Goal: Task Accomplishment & Management: Manage account settings

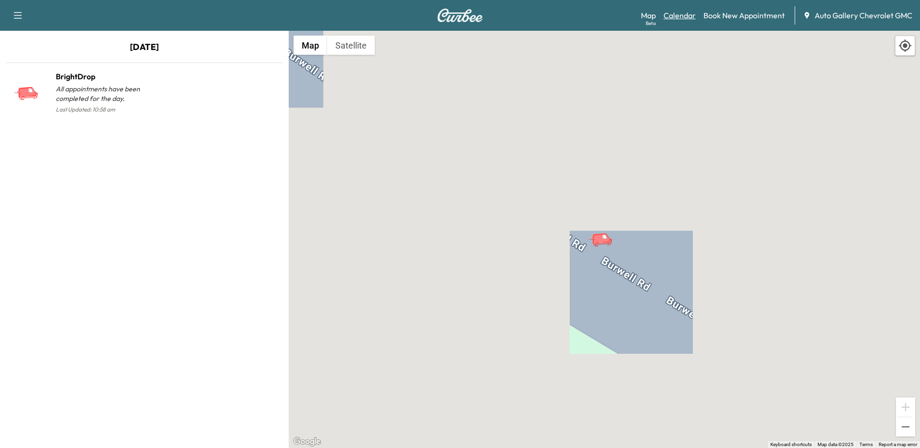
click at [673, 14] on link "Calendar" at bounding box center [679, 16] width 32 height 12
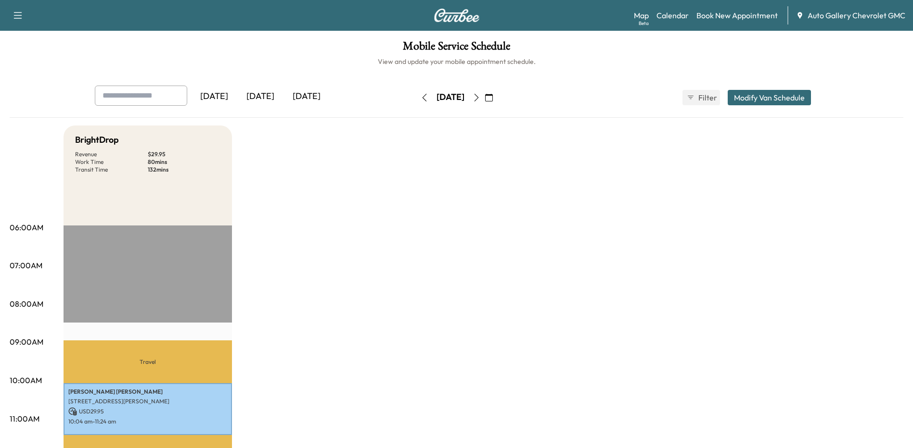
click at [319, 92] on div "[DATE]" at bounding box center [306, 97] width 46 height 22
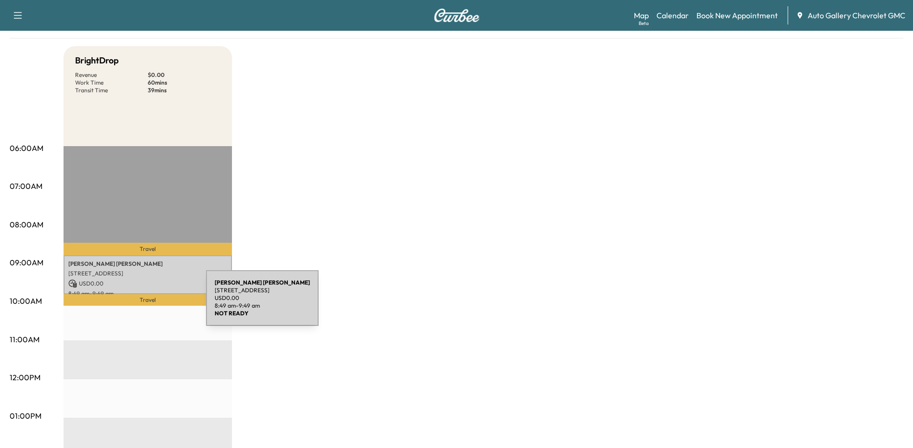
scroll to position [96, 0]
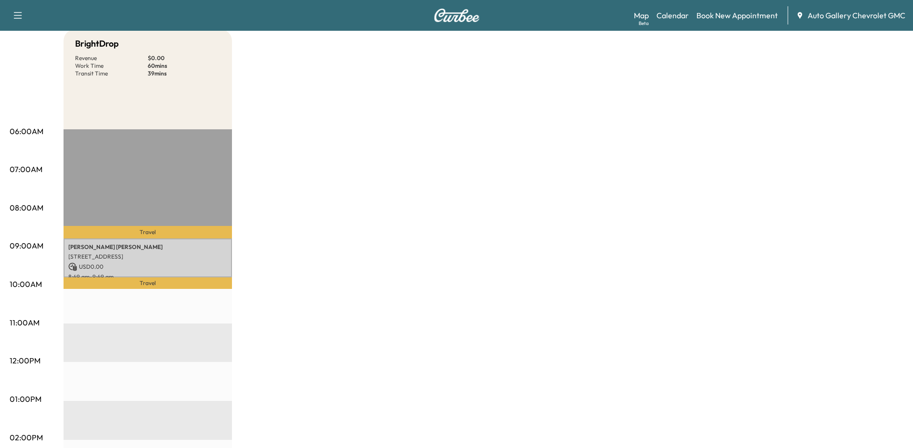
click at [141, 283] on p "Travel" at bounding box center [148, 284] width 168 height 12
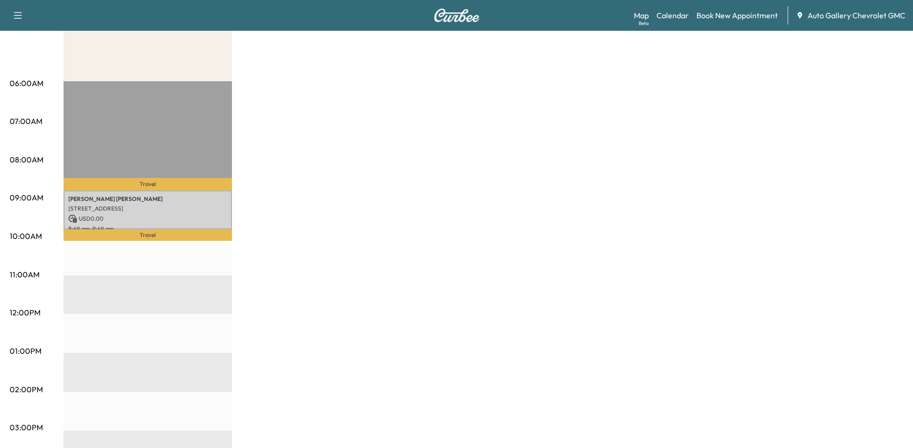
click at [157, 234] on p "Travel" at bounding box center [148, 235] width 168 height 12
click at [684, 14] on link "Calendar" at bounding box center [672, 16] width 32 height 12
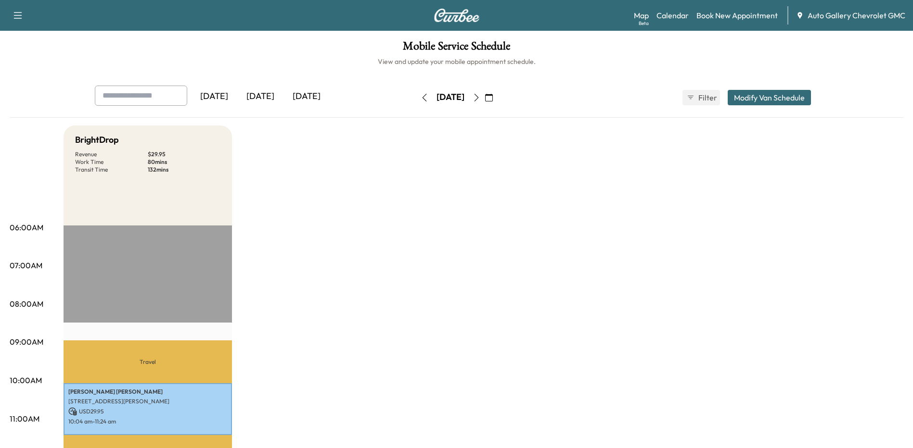
click at [480, 96] on icon "button" at bounding box center [476, 98] width 8 height 8
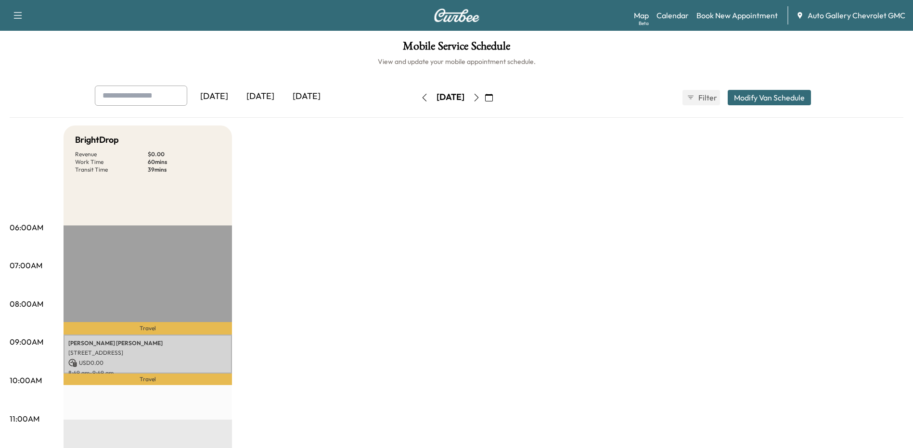
click at [324, 93] on div "[DATE]" at bounding box center [306, 97] width 46 height 22
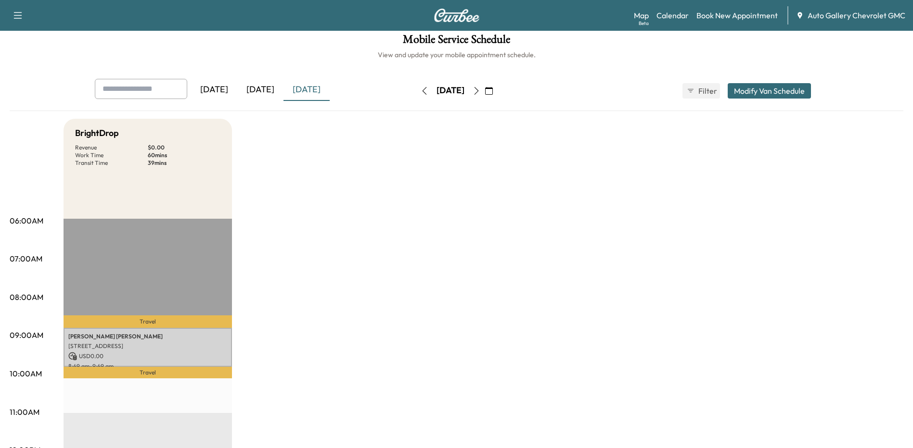
scroll to position [48, 0]
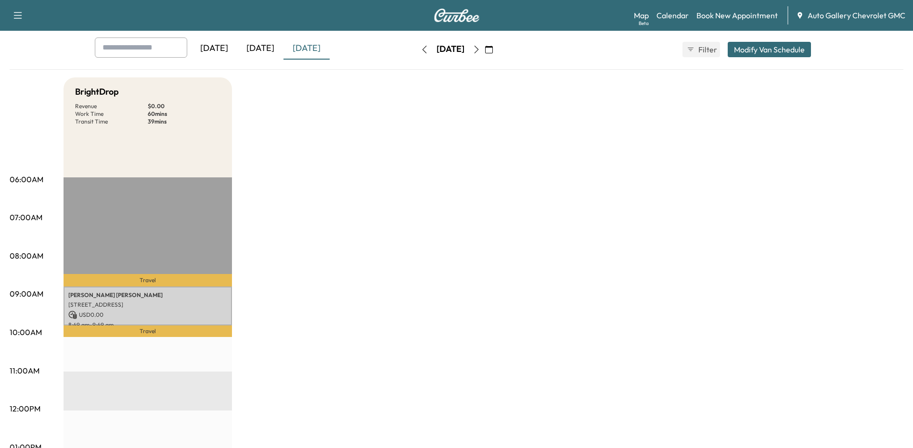
drag, startPoint x: 363, startPoint y: 283, endPoint x: 647, endPoint y: 269, distance: 283.7
click at [647, 269] on div "BrightDrop Revenue $ 0.00 Work Time 60 mins Transit Time 39 mins Travel [PERSON…" at bounding box center [483, 438] width 839 height 722
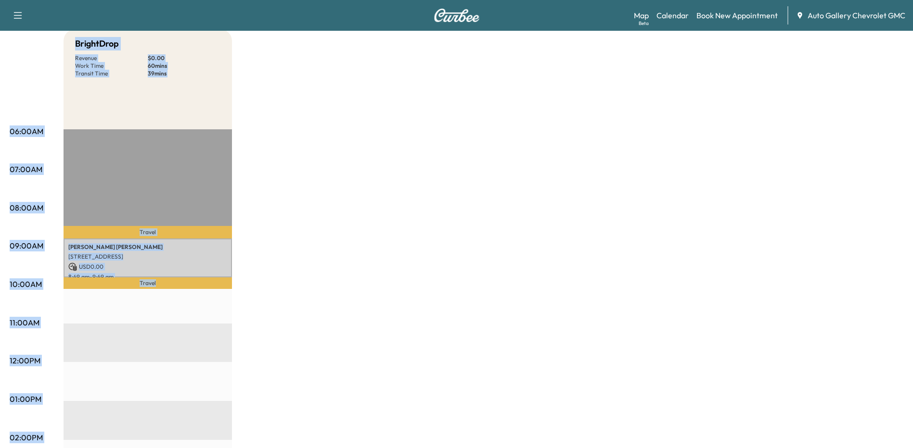
drag, startPoint x: 18, startPoint y: 56, endPoint x: 200, endPoint y: 422, distance: 408.5
click at [200, 422] on div "06:00AM 07:00AM 08:00AM 09:00AM 10:00AM 11:00AM 12:00PM 01:00PM 02:00PM 03:00PM…" at bounding box center [456, 390] width 893 height 722
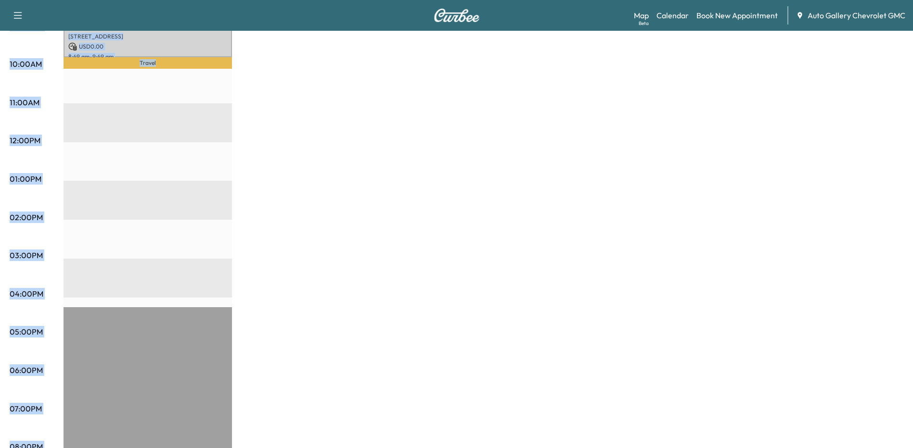
scroll to position [264, 0]
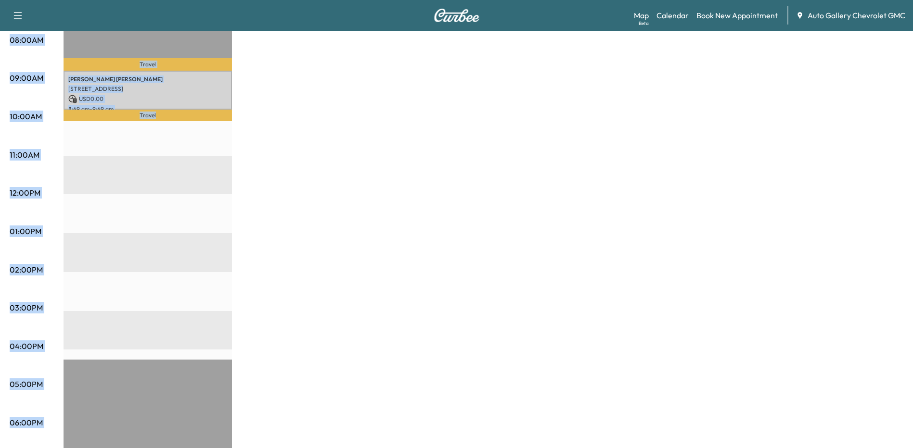
copy div "06:00AM 07:00AM 08:00AM 09:00AM 10:00AM 11:00AM 12:00PM 01:00PM 02:00PM 03:00PM…"
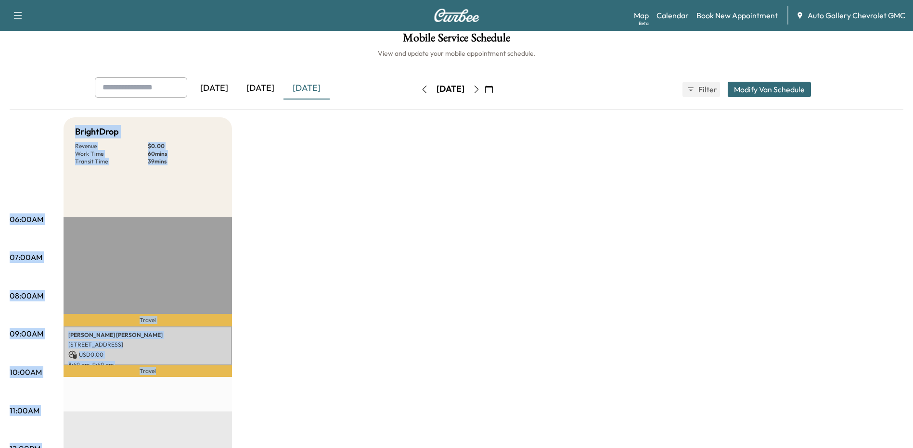
scroll to position [0, 0]
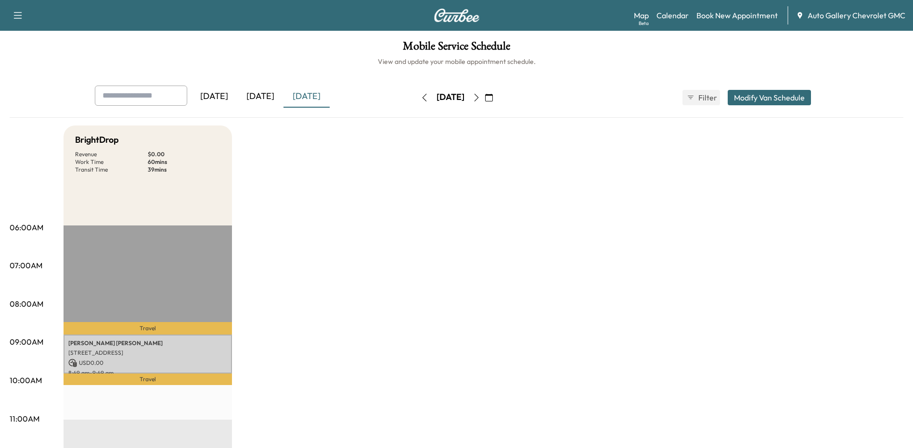
drag, startPoint x: 53, startPoint y: 148, endPoint x: 39, endPoint y: 143, distance: 14.6
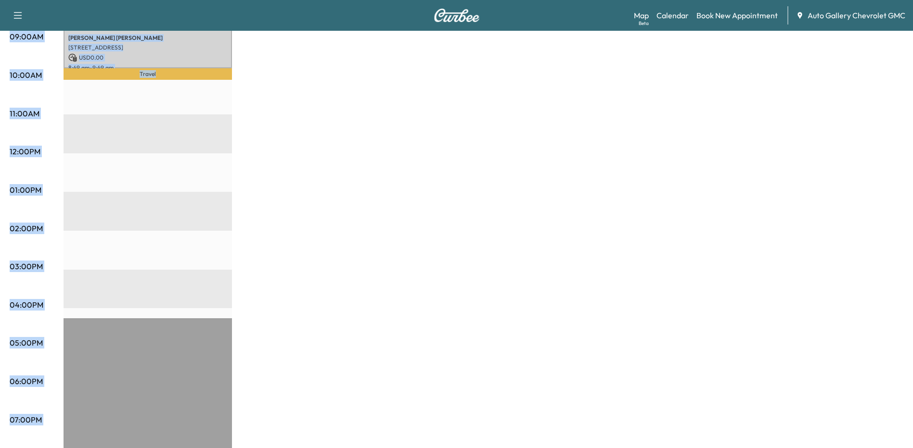
scroll to position [408, 0]
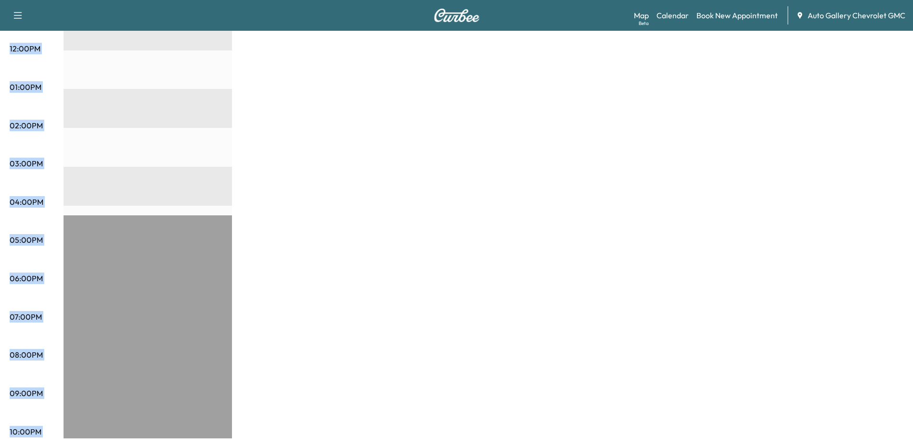
drag, startPoint x: 17, startPoint y: 134, endPoint x: 505, endPoint y: 397, distance: 553.8
click at [505, 397] on div "06:00AM 07:00AM 08:00AM 09:00AM 10:00AM 11:00AM 12:00PM 01:00PM 02:00PM 03:00PM…" at bounding box center [456, 78] width 893 height 722
click at [314, 316] on div "BrightDrop Revenue $ 0.00 Work Time 60 mins Transit Time 39 mins Travel [PERSON…" at bounding box center [483, 78] width 839 height 722
click at [334, 247] on div "BrightDrop Revenue $ 0.00 Work Time 60 mins Transit Time 39 mins Travel [PERSON…" at bounding box center [483, 78] width 839 height 722
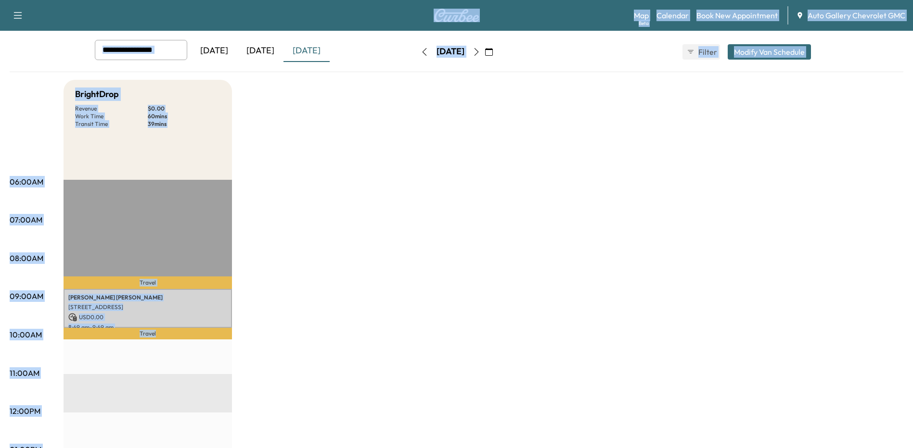
scroll to position [0, 0]
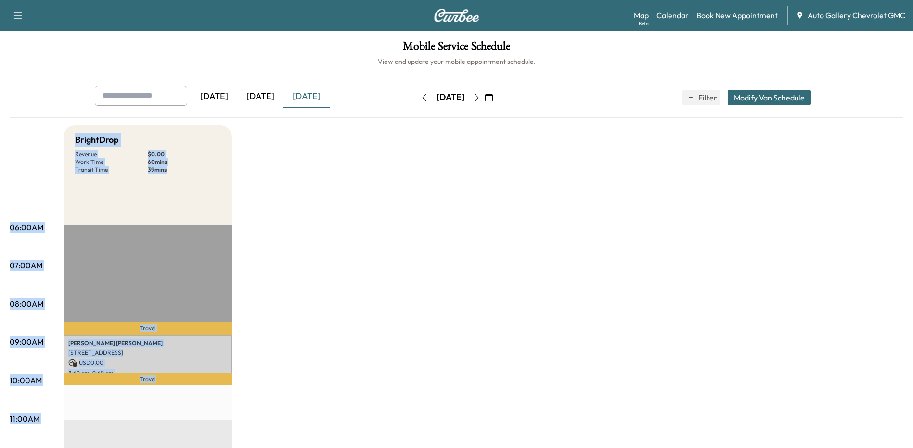
drag, startPoint x: 245, startPoint y: 424, endPoint x: 15, endPoint y: 134, distance: 370.2
drag, startPoint x: 15, startPoint y: 134, endPoint x: 108, endPoint y: 140, distance: 93.6
copy div "06:00AM 07:00AM 08:00AM 09:00AM 10:00AM 11:00AM 12:00PM 01:00PM 02:00PM 03:00PM…"
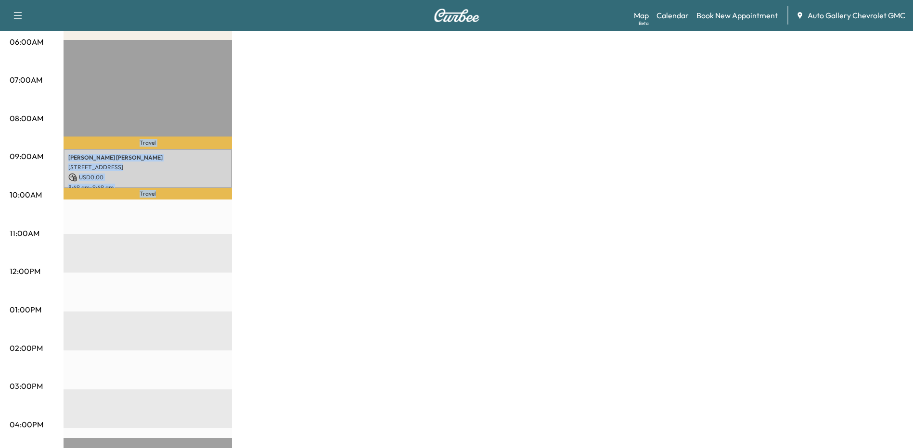
scroll to position [187, 0]
drag, startPoint x: 75, startPoint y: 139, endPoint x: 228, endPoint y: 392, distance: 295.7
click at [228, 392] on div "BrightDrop Revenue $ 0.00 Work Time 60 mins Transit Time 39 mins Travel [PERSON…" at bounding box center [148, 300] width 168 height 722
copy div "BrightDrop Revenue $ 0.00 Work Time 60 mins Transit Time 39 mins Travel [PERSON…"
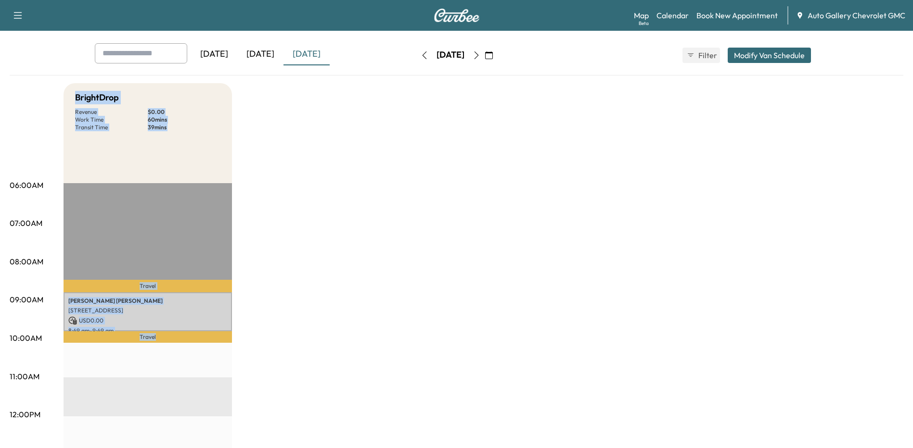
scroll to position [0, 0]
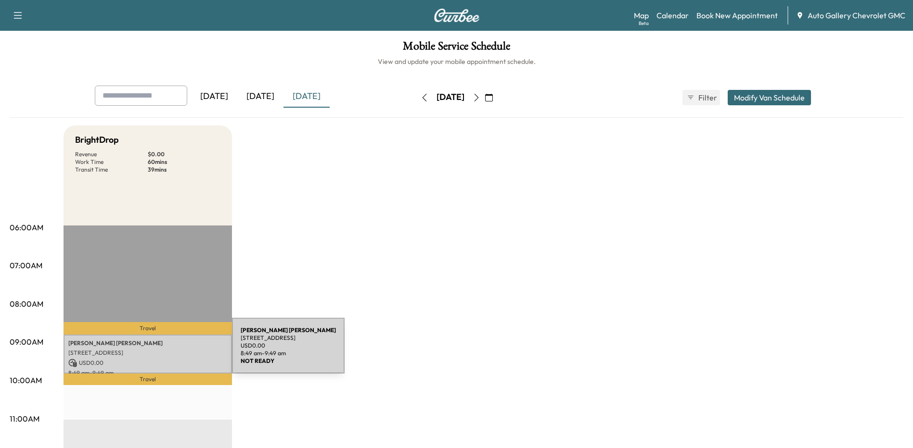
click at [160, 352] on p "[STREET_ADDRESS]" at bounding box center [147, 353] width 159 height 8
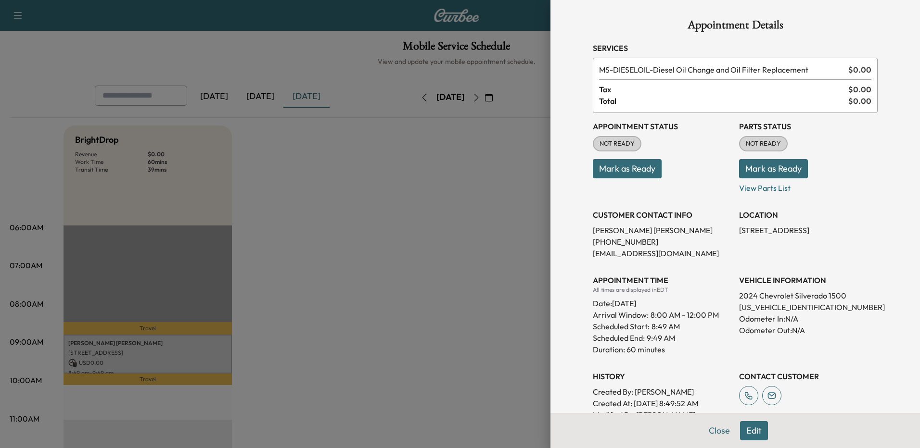
click at [750, 431] on button "Edit" at bounding box center [754, 430] width 28 height 19
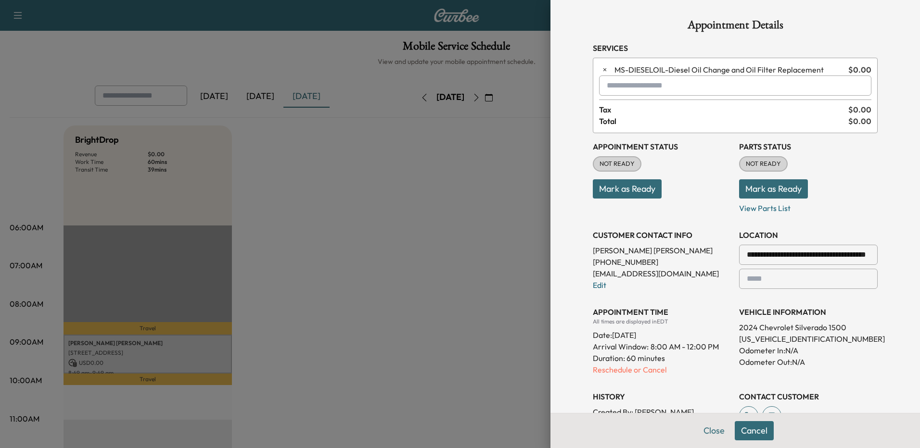
click at [644, 86] on input "text" at bounding box center [735, 86] width 272 height 20
click at [643, 88] on input "text" at bounding box center [735, 86] width 272 height 20
